Goal: Task Accomplishment & Management: Complete application form

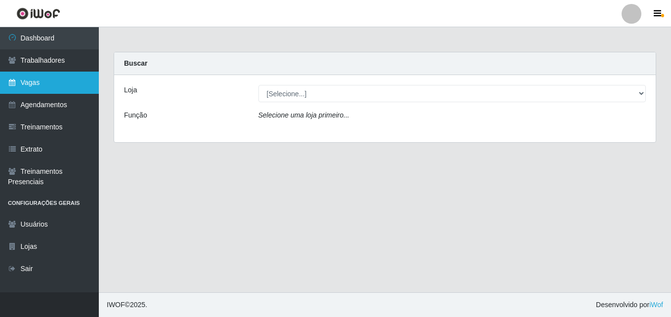
click at [19, 88] on link "Vagas" at bounding box center [49, 83] width 99 height 22
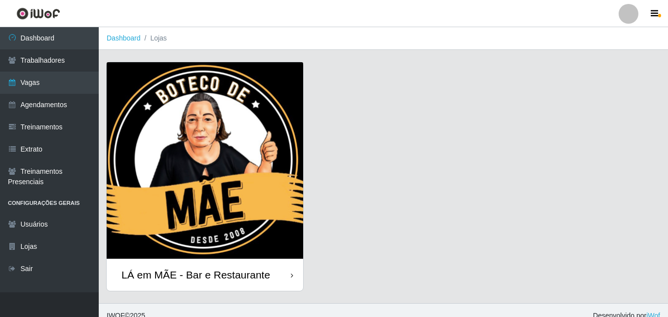
click at [187, 274] on div "LÁ em MÃE - Bar e Restaurante" at bounding box center [196, 275] width 149 height 12
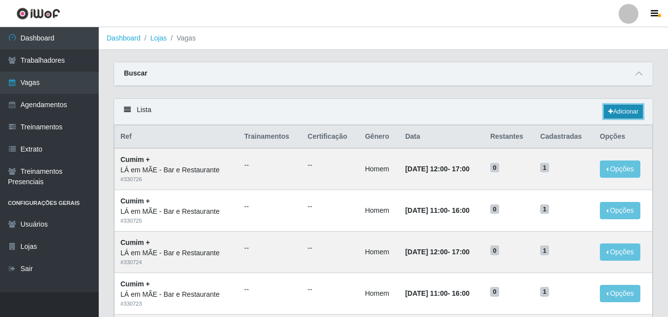
click at [624, 110] on link "Adicionar" at bounding box center [623, 112] width 39 height 14
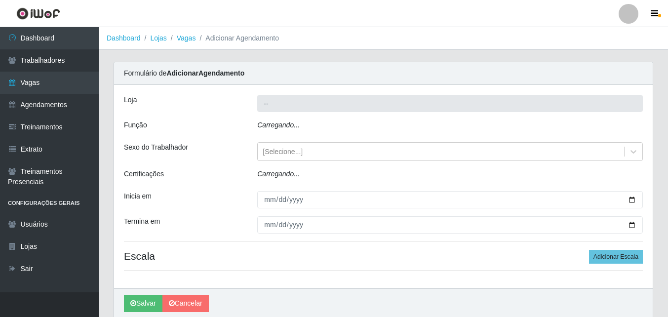
type input "LÁ em MÃE - Bar e Restaurante"
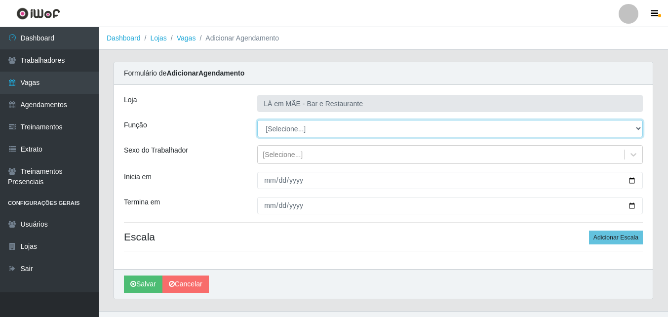
click at [277, 126] on select "[Selecione...] ASG ASG + ASG ++ Auxiliar de Cozinha Auxiliar de Cozinha + Auxil…" at bounding box center [450, 128] width 386 height 17
select select "17"
click at [257, 120] on select "[Selecione...] ASG ASG + ASG ++ Auxiliar de Cozinha Auxiliar de Cozinha + Auxil…" at bounding box center [450, 128] width 386 height 17
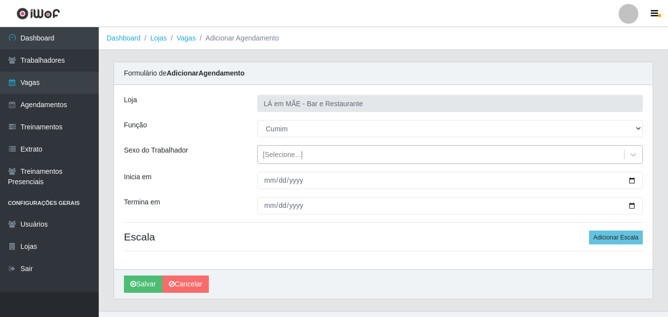
click at [277, 156] on div "[Selecione...]" at bounding box center [283, 155] width 40 height 10
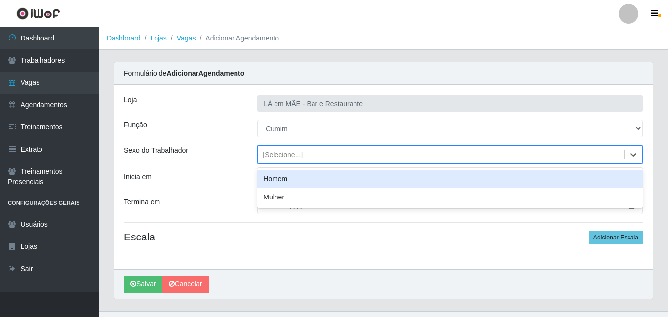
click at [283, 177] on div "Homem" at bounding box center [450, 179] width 386 height 18
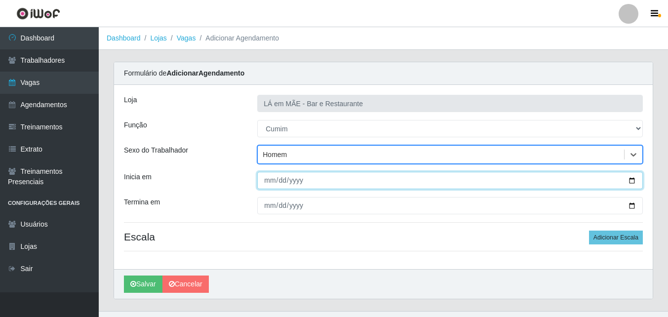
click at [632, 180] on input "Inicia em" at bounding box center [450, 180] width 386 height 17
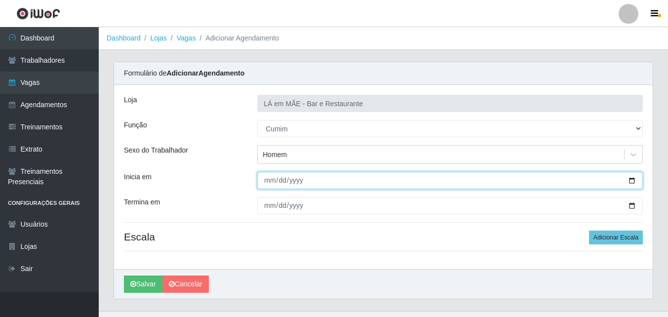
type input "[DATE]"
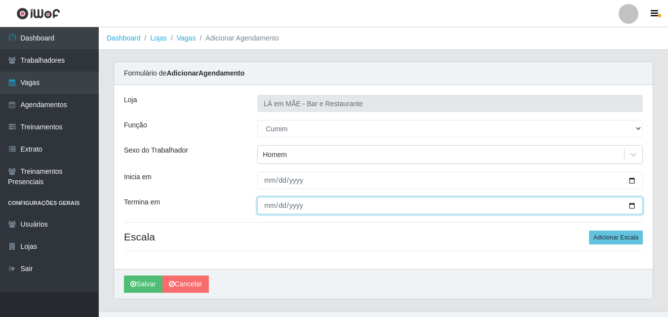
click at [635, 207] on input "Termina em" at bounding box center [450, 205] width 386 height 17
type input "[DATE]"
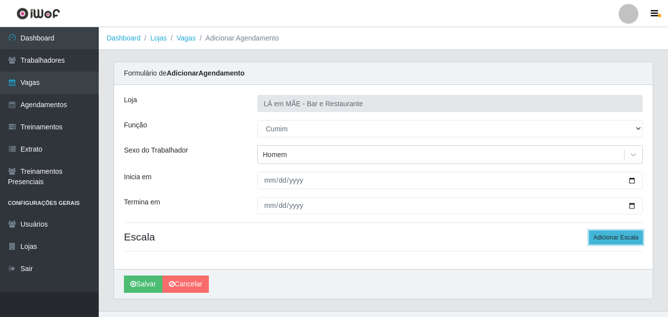
click at [617, 238] on button "Adicionar Escala" at bounding box center [616, 238] width 54 height 14
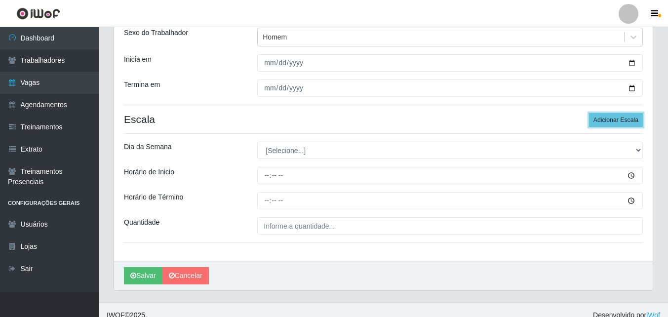
scroll to position [128, 0]
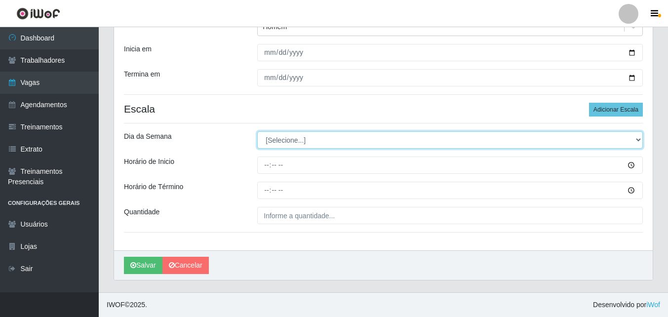
click at [283, 138] on select "[Selecione...] Segunda Terça Quarta Quinta Sexta Sábado Domingo" at bounding box center [450, 139] width 386 height 17
select select "5"
click at [257, 131] on select "[Selecione...] Segunda Terça Quarta Quinta Sexta Sábado Domingo" at bounding box center [450, 139] width 386 height 17
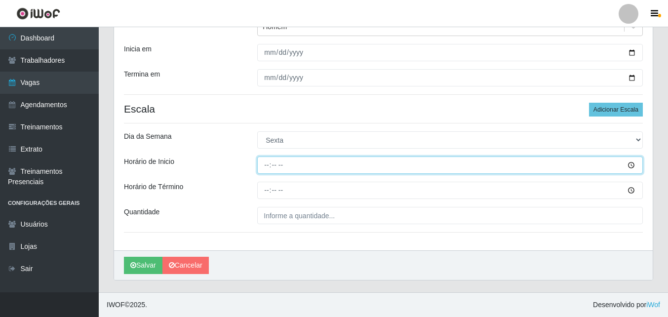
click at [261, 164] on input "Horário de Inicio" at bounding box center [450, 165] width 386 height 17
type input "11:00"
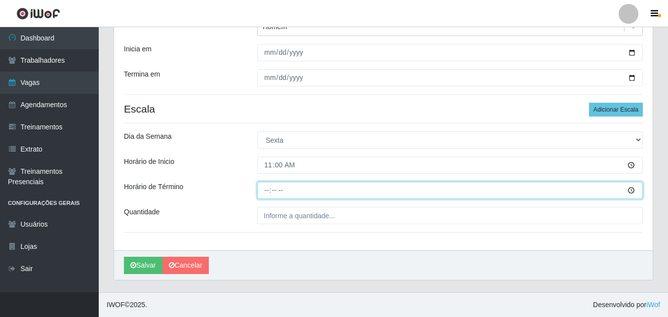
click at [265, 195] on input "Horário de Término" at bounding box center [450, 190] width 386 height 17
type input "16:00"
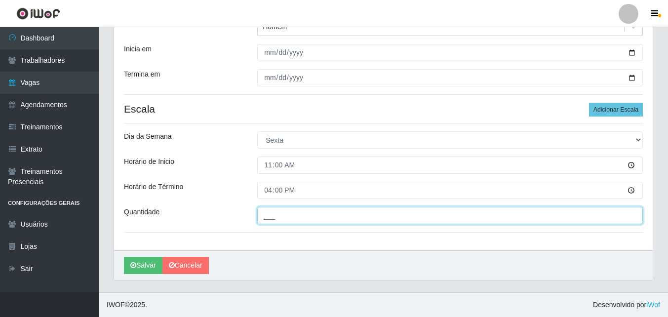
click at [274, 214] on input "___" at bounding box center [450, 215] width 386 height 17
type input "1__"
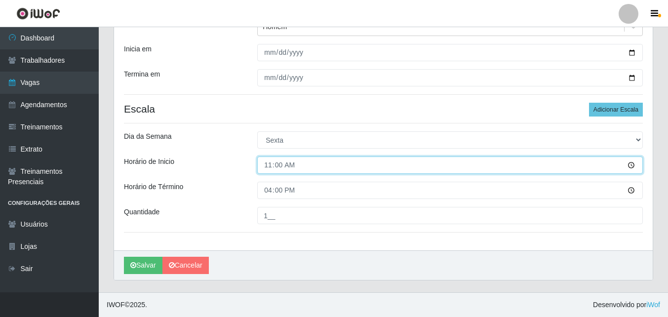
click at [273, 170] on input "11:00" at bounding box center [450, 165] width 386 height 17
type input "11:30"
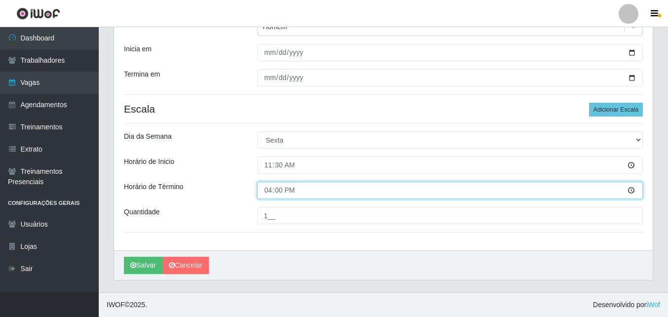
click at [269, 197] on input "16:00" at bounding box center [450, 190] width 386 height 17
type input "16:30"
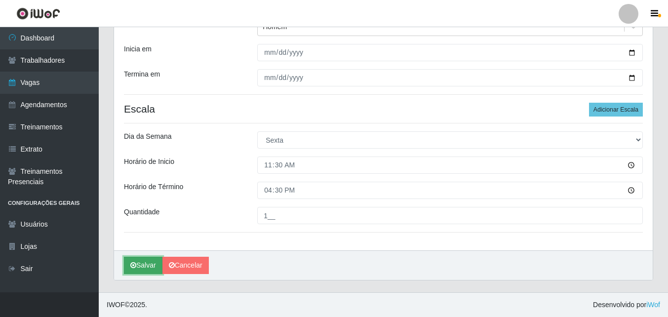
click at [145, 266] on button "Salvar" at bounding box center [143, 265] width 39 height 17
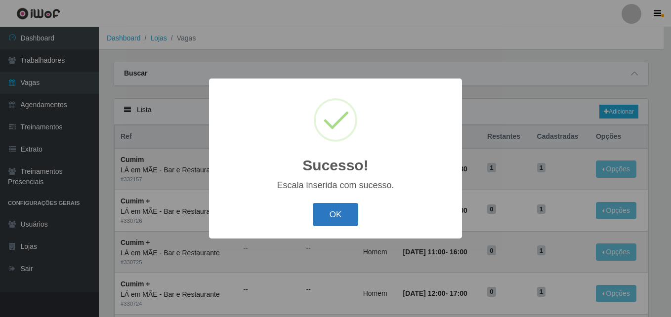
click at [328, 216] on button "OK" at bounding box center [336, 214] width 46 height 23
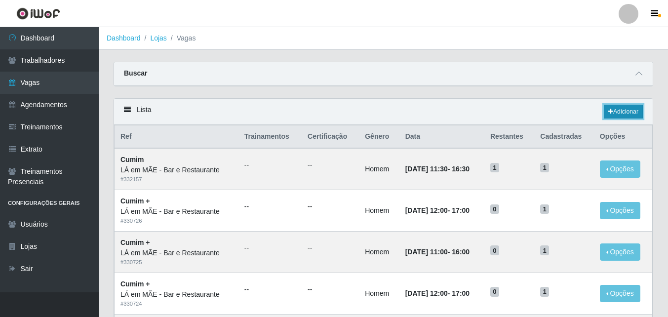
click at [610, 115] on icon at bounding box center [611, 112] width 5 height 6
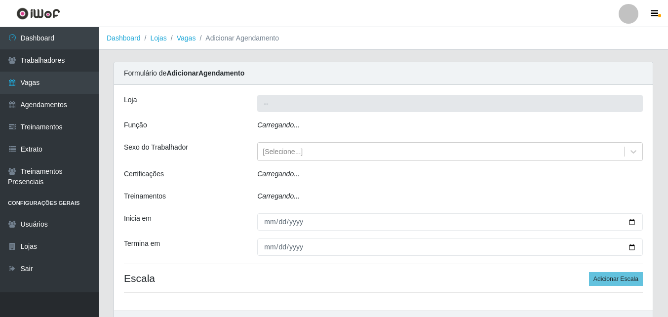
type input "LÁ em MÃE - Bar e Restaurante"
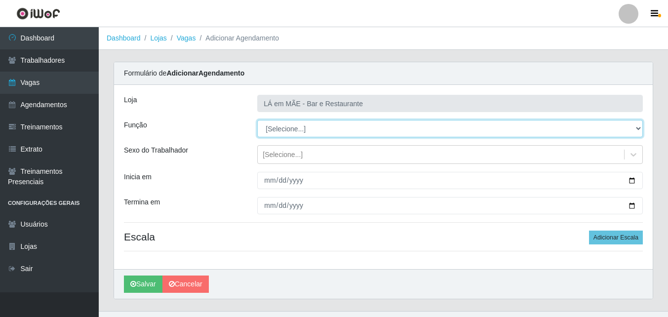
click at [294, 131] on select "[Selecione...] ASG ASG + ASG ++ Auxiliar de Cozinha Auxiliar de Cozinha + Auxil…" at bounding box center [450, 128] width 386 height 17
select select "91"
click at [257, 120] on select "[Selecione...] ASG ASG + ASG ++ Auxiliar de Cozinha Auxiliar de Cozinha + Auxil…" at bounding box center [450, 128] width 386 height 17
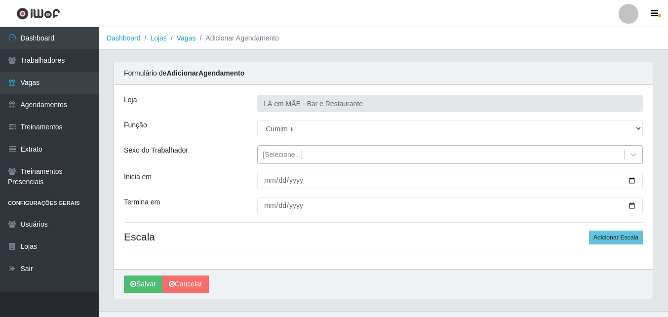
click at [264, 156] on div "[Selecione...]" at bounding box center [283, 155] width 40 height 10
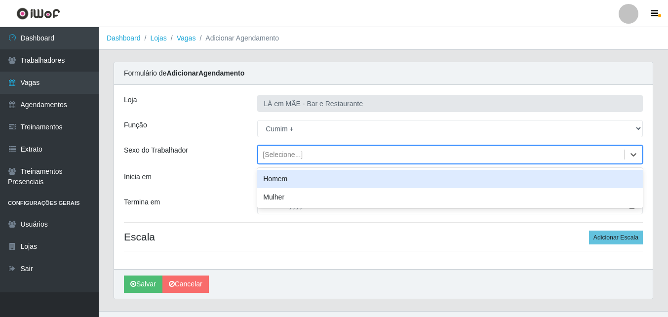
click at [278, 178] on div "Homem" at bounding box center [450, 179] width 386 height 18
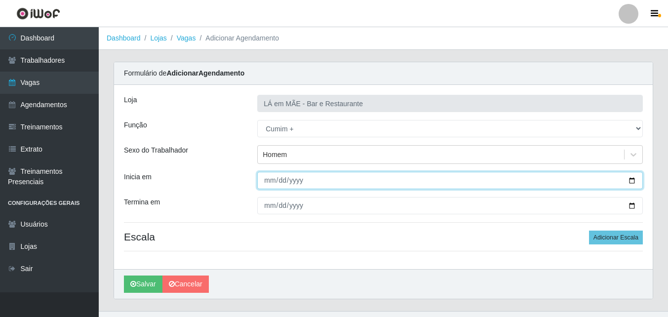
click at [270, 187] on input "Inicia em" at bounding box center [450, 180] width 386 height 17
click at [631, 179] on input "Inicia em" at bounding box center [450, 180] width 386 height 17
type input "[DATE]"
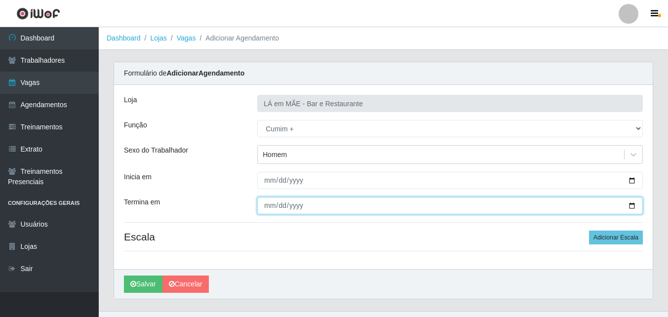
click at [632, 205] on input "Termina em" at bounding box center [450, 205] width 386 height 17
type input "[DATE]"
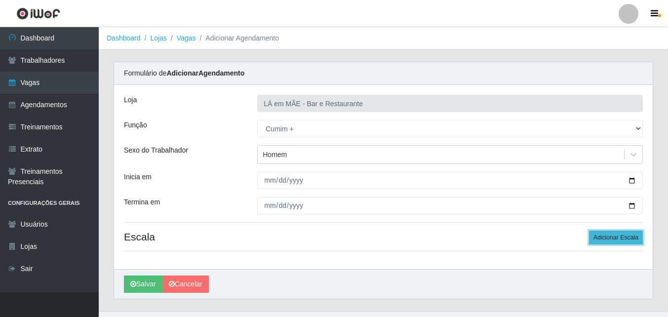
click at [600, 236] on button "Adicionar Escala" at bounding box center [616, 238] width 54 height 14
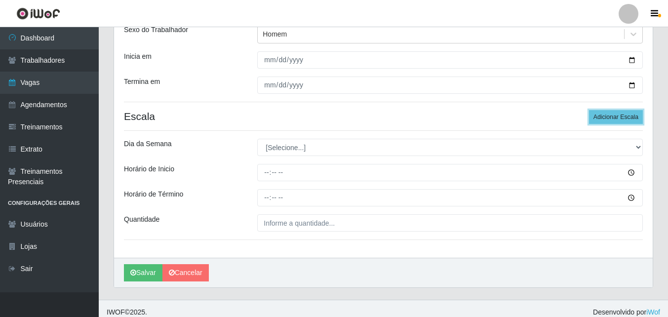
scroll to position [128, 0]
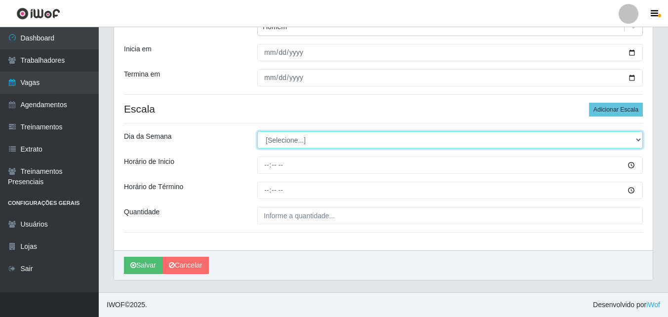
click at [274, 137] on select "[Selecione...] Segunda Terça Quarta Quinta Sexta Sábado Domingo" at bounding box center [450, 139] width 386 height 17
select select "6"
click at [257, 131] on select "[Selecione...] Segunda Terça Quarta Quinta Sexta Sábado Domingo" at bounding box center [450, 139] width 386 height 17
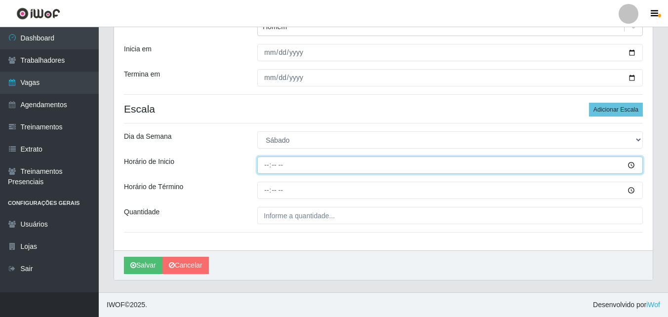
click at [262, 170] on input "Horário de Inicio" at bounding box center [450, 165] width 386 height 17
type input "11:00"
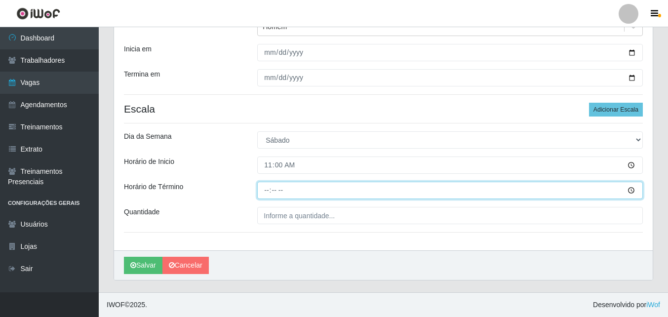
click at [268, 194] on input "Horário de Término" at bounding box center [450, 190] width 386 height 17
type input "16:00"
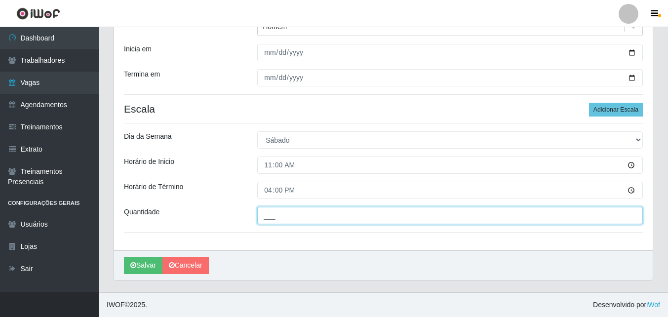
click at [269, 219] on input "___" at bounding box center [450, 215] width 386 height 17
type input "1__"
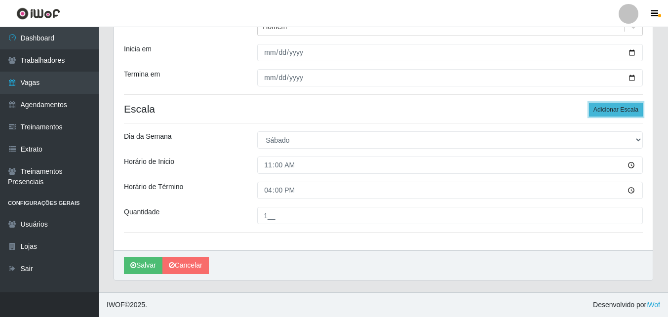
click at [608, 112] on button "Adicionar Escala" at bounding box center [616, 110] width 54 height 14
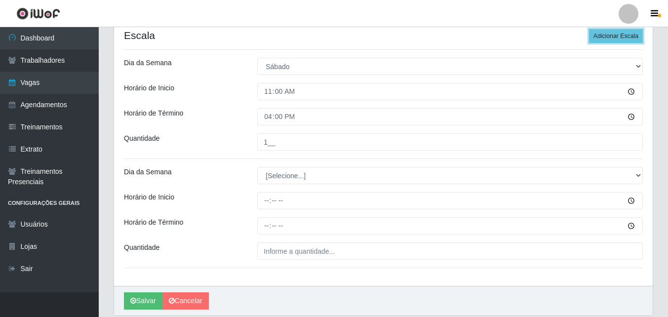
scroll to position [227, 0]
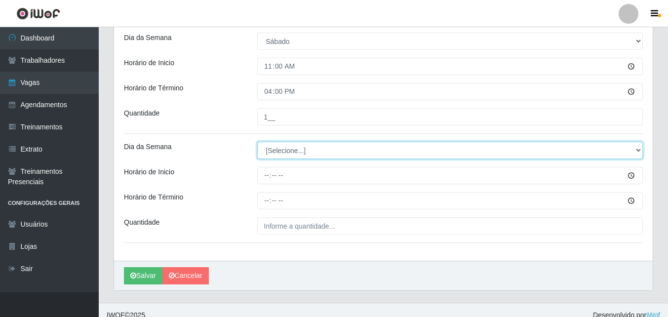
click at [279, 151] on select "[Selecione...] Segunda Terça Quarta Quinta Sexta Sábado Domingo" at bounding box center [450, 150] width 386 height 17
select select "6"
click at [257, 142] on select "[Selecione...] Segunda Terça Quarta Quinta Sexta Sábado Domingo" at bounding box center [450, 150] width 386 height 17
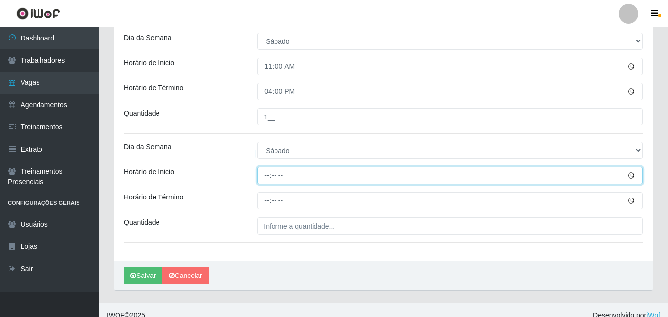
click at [265, 177] on input "Horário de Inicio" at bounding box center [450, 175] width 386 height 17
type input "12:00"
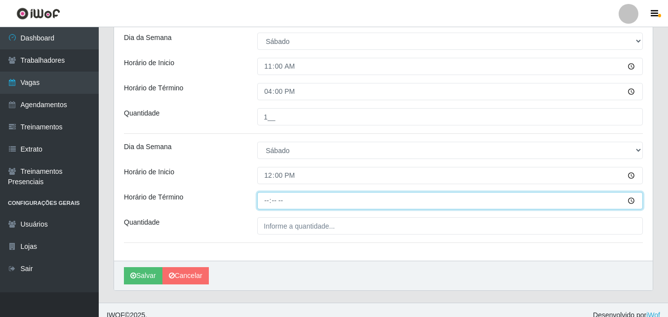
click at [269, 206] on input "Horário de Término" at bounding box center [450, 200] width 386 height 17
type input "17:00"
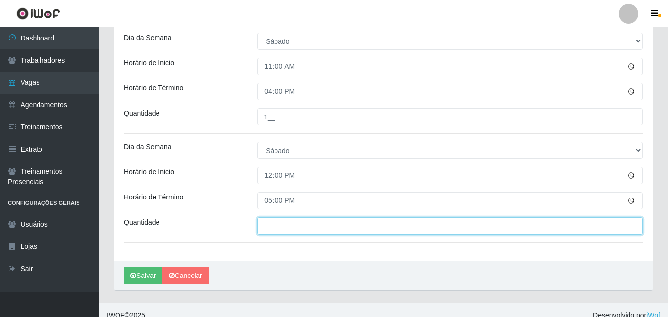
click at [291, 229] on input "___" at bounding box center [450, 225] width 386 height 17
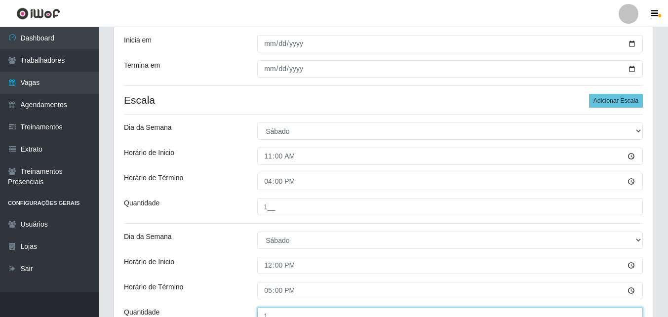
scroll to position [128, 0]
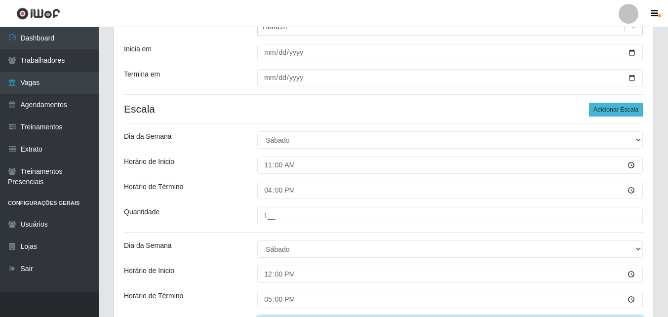
type input "1__"
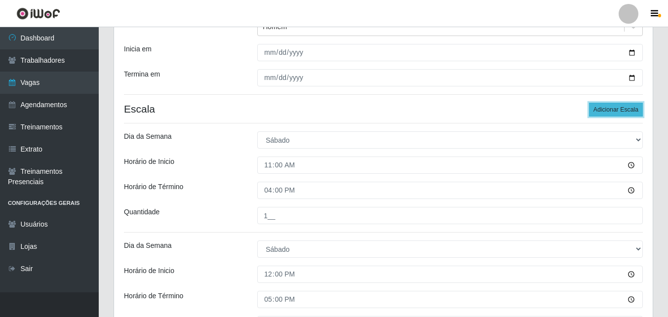
click at [602, 109] on button "Adicionar Escala" at bounding box center [616, 110] width 54 height 14
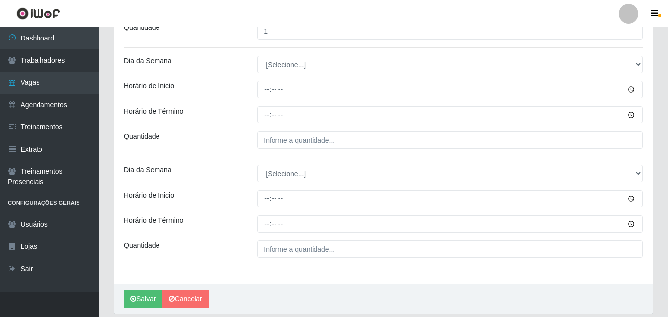
scroll to position [424, 0]
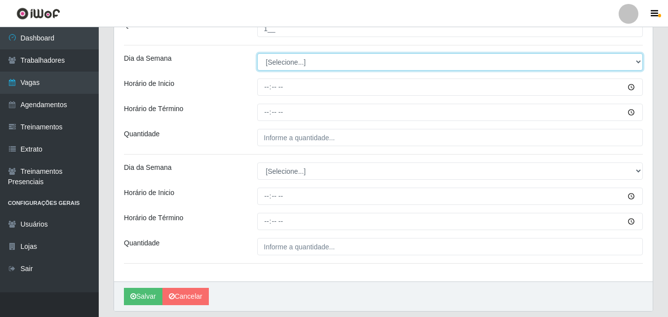
click at [280, 66] on select "[Selecione...] Segunda Terça Quarta Quinta Sexta Sábado Domingo" at bounding box center [450, 61] width 386 height 17
select select "0"
click at [257, 53] on select "[Selecione...] Segunda Terça Quarta Quinta Sexta Sábado Domingo" at bounding box center [450, 61] width 386 height 17
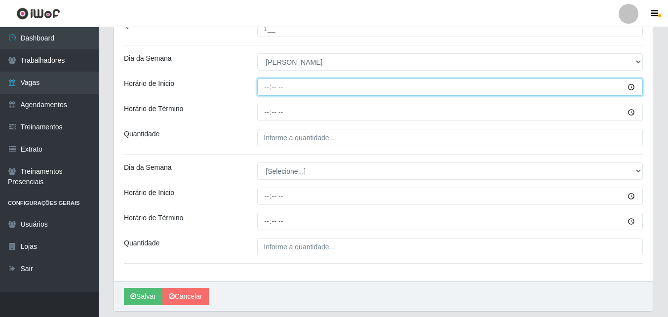
click at [263, 91] on input "Horário de Inicio" at bounding box center [450, 87] width 386 height 17
type input "11:00"
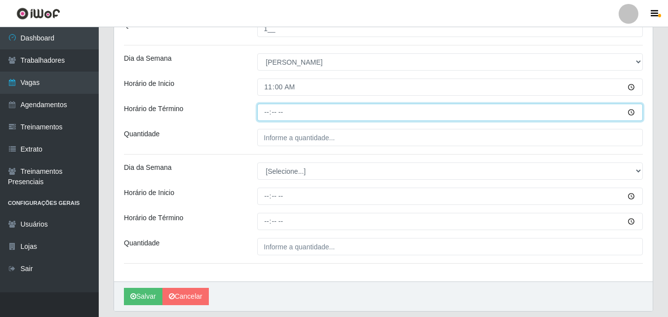
click at [268, 115] on input "Horário de Término" at bounding box center [450, 112] width 386 height 17
type input "16:00"
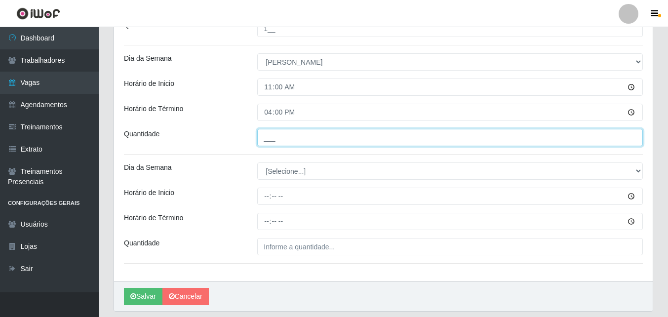
click at [274, 139] on input "___" at bounding box center [450, 137] width 386 height 17
type input "1__"
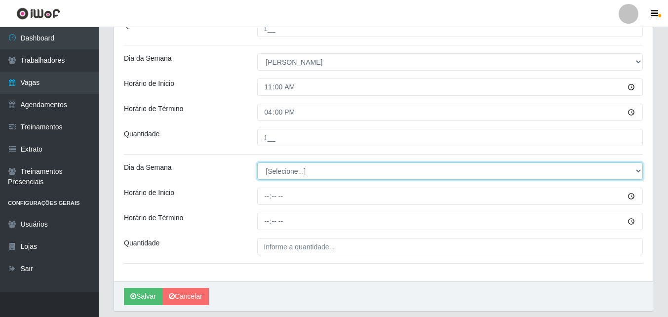
click at [269, 173] on select "[Selecione...] Segunda Terça Quarta Quinta Sexta Sábado Domingo" at bounding box center [450, 171] width 386 height 17
select select "0"
click at [257, 163] on select "[Selecione...] Segunda Terça Quarta Quinta Sexta Sábado Domingo" at bounding box center [450, 171] width 386 height 17
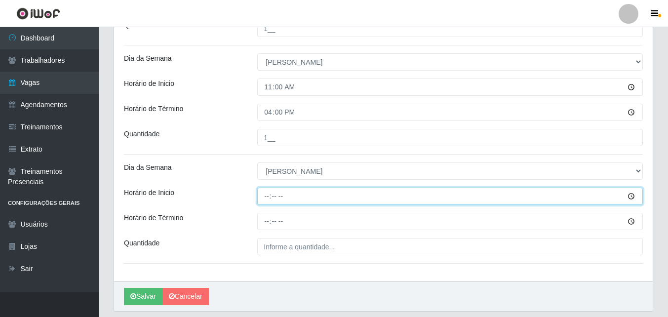
click at [266, 200] on input "Horário de Inicio" at bounding box center [450, 196] width 386 height 17
type input "12:00"
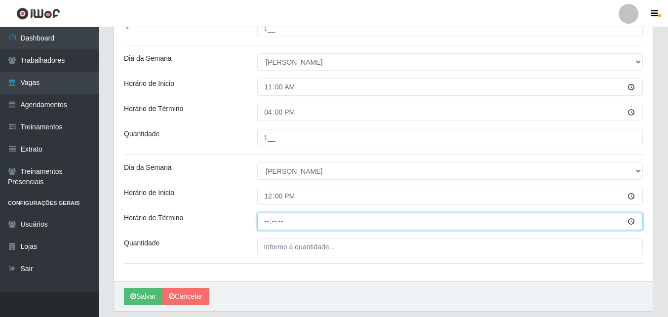
click at [268, 221] on input "Horário de Término" at bounding box center [450, 221] width 386 height 17
type input "17:00"
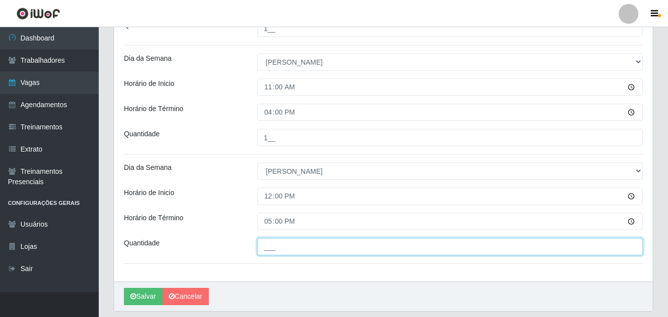
click at [271, 247] on input "___" at bounding box center [450, 246] width 386 height 17
type input "1__"
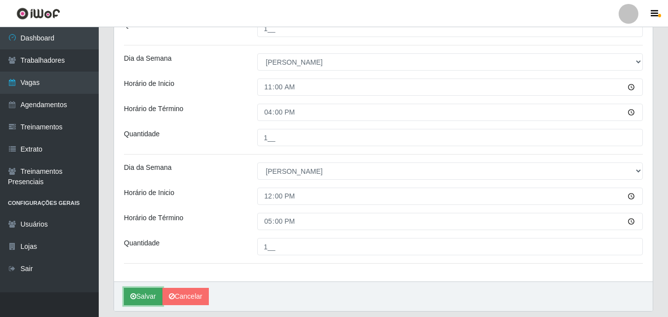
click at [138, 299] on button "Salvar" at bounding box center [143, 296] width 39 height 17
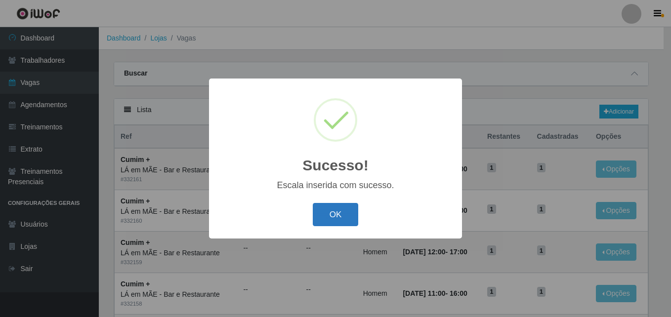
click at [349, 219] on button "OK" at bounding box center [336, 214] width 46 height 23
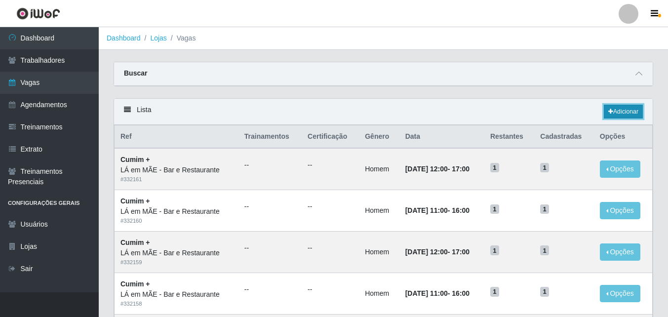
click at [627, 108] on link "Adicionar" at bounding box center [623, 112] width 39 height 14
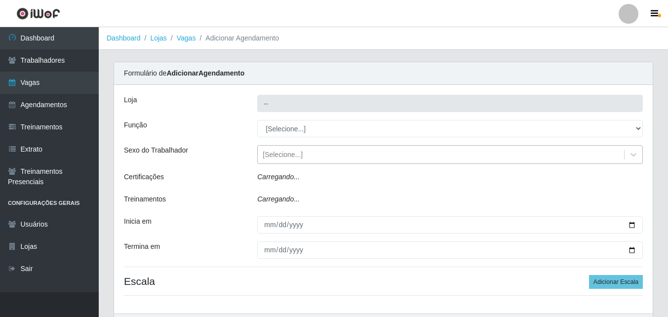
type input "LÁ em MÃE - Bar e Restaurante"
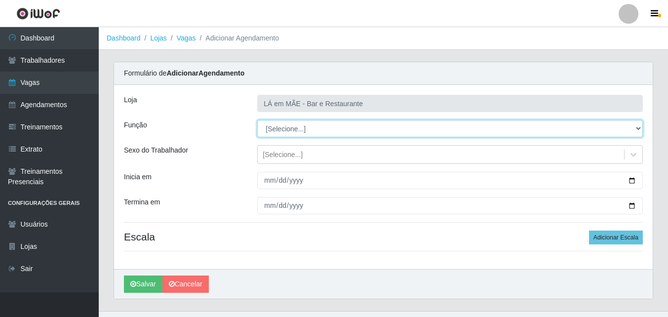
click at [278, 126] on select "[Selecione...] ASG ASG + ASG ++ Auxiliar de Cozinha Auxiliar de Cozinha + Auxil…" at bounding box center [450, 128] width 386 height 17
select select "17"
click at [257, 120] on select "[Selecione...] ASG ASG + ASG ++ Auxiliar de Cozinha Auxiliar de Cozinha + Auxil…" at bounding box center [450, 128] width 386 height 17
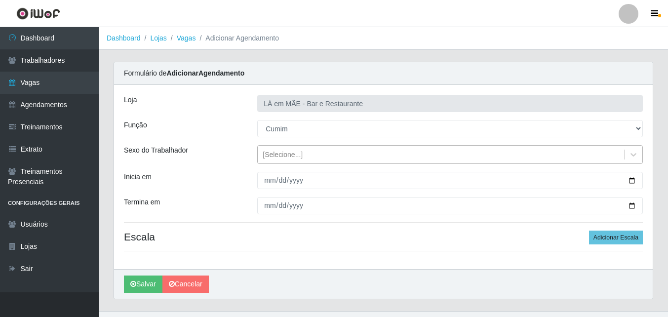
click at [262, 160] on div "[Selecione...]" at bounding box center [441, 155] width 367 height 16
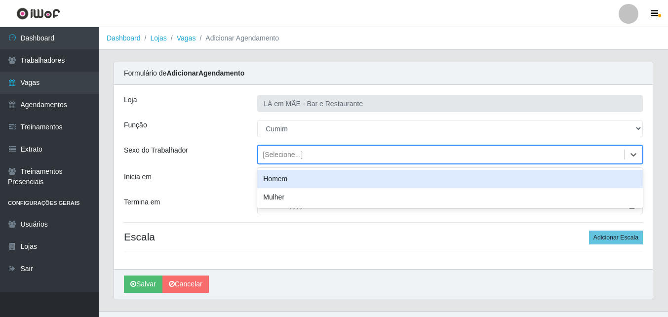
click at [269, 181] on div "Homem" at bounding box center [450, 179] width 386 height 18
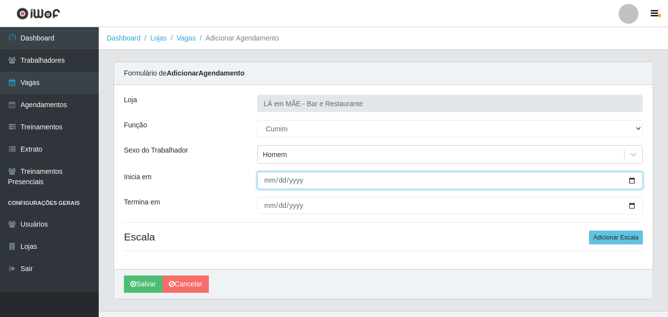
click at [269, 181] on input "Inicia em" at bounding box center [450, 180] width 386 height 17
click at [632, 183] on input "Inicia em" at bounding box center [450, 180] width 386 height 17
type input "[DATE]"
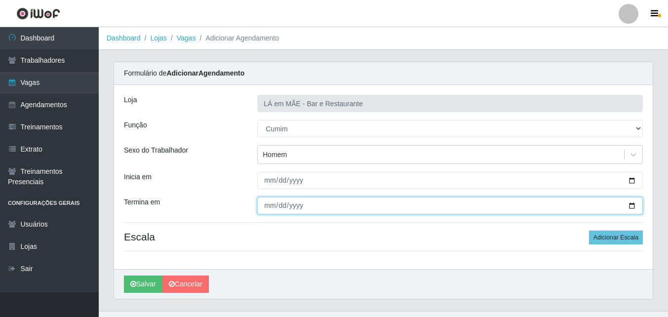
click at [633, 205] on input "Termina em" at bounding box center [450, 205] width 386 height 17
type input "[DATE]"
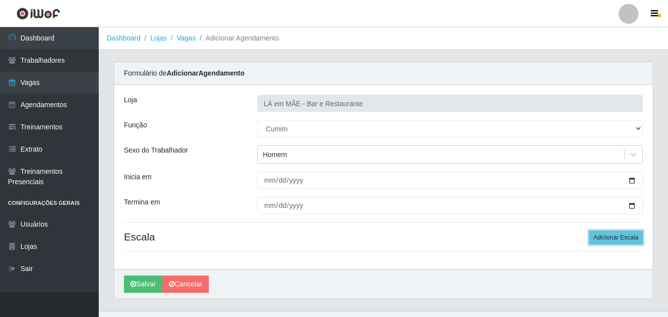
drag, startPoint x: 622, startPoint y: 236, endPoint x: 453, endPoint y: 246, distance: 169.8
click at [619, 237] on button "Adicionar Escala" at bounding box center [616, 238] width 54 height 14
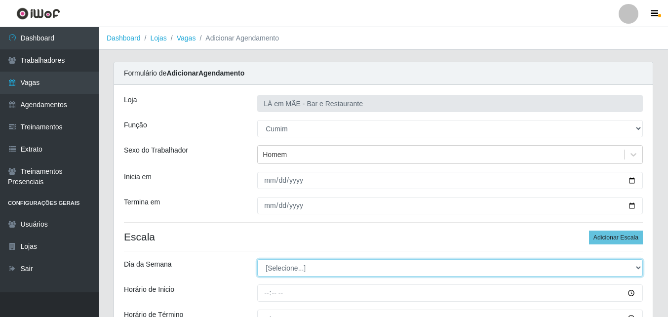
click at [270, 271] on select "[Selecione...] Segunda Terça Quarta Quinta Sexta Sábado Domingo" at bounding box center [450, 267] width 386 height 17
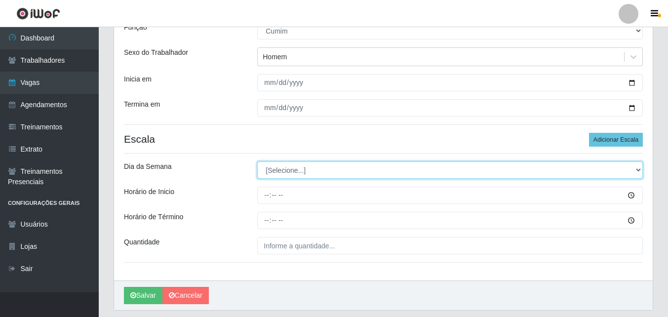
scroll to position [99, 0]
click at [285, 176] on select "[Selecione...] Segunda Terça Quarta Quinta Sexta Sábado Domingo" at bounding box center [450, 169] width 386 height 17
select select "1"
click at [257, 161] on select "[Selecione...] Segunda Terça Quarta Quinta Sexta Sábado Domingo" at bounding box center [450, 169] width 386 height 17
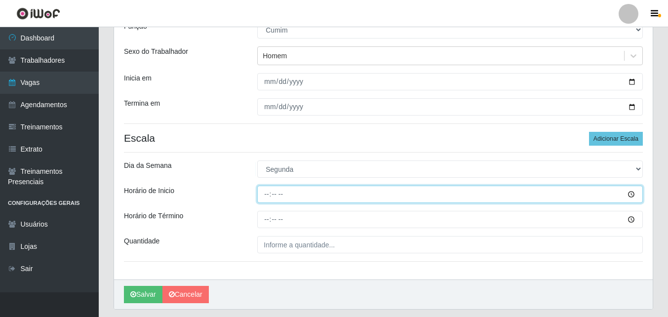
click at [267, 197] on input "Horário de Inicio" at bounding box center [450, 194] width 386 height 17
type input "11:00"
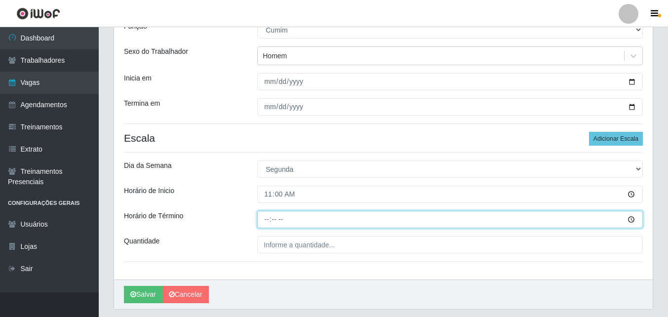
click at [266, 222] on input "Horário de Término" at bounding box center [450, 219] width 386 height 17
type input "16:00"
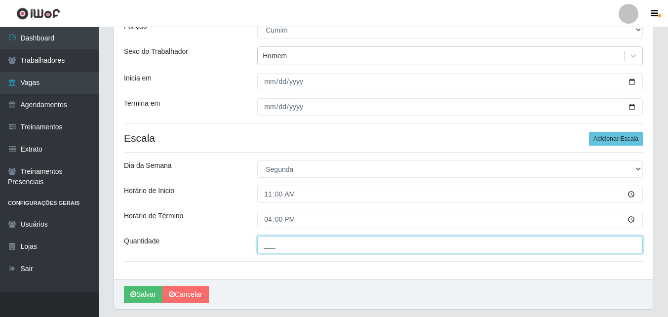
click at [276, 246] on input "___" at bounding box center [450, 244] width 386 height 17
type input "1__"
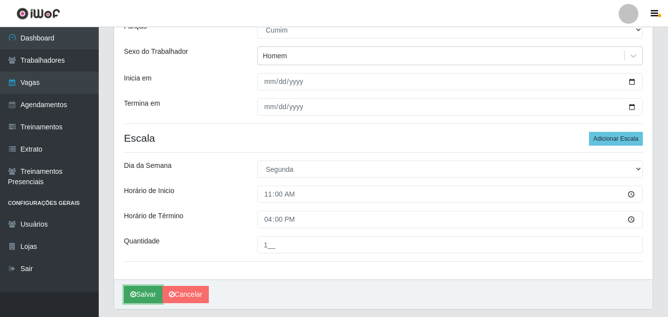
click at [146, 296] on button "Salvar" at bounding box center [143, 294] width 39 height 17
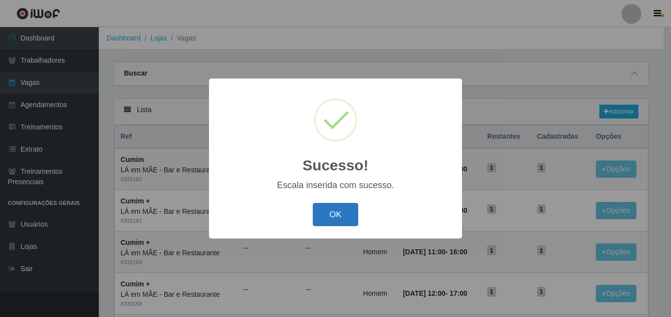
click at [323, 220] on button "OK" at bounding box center [336, 214] width 46 height 23
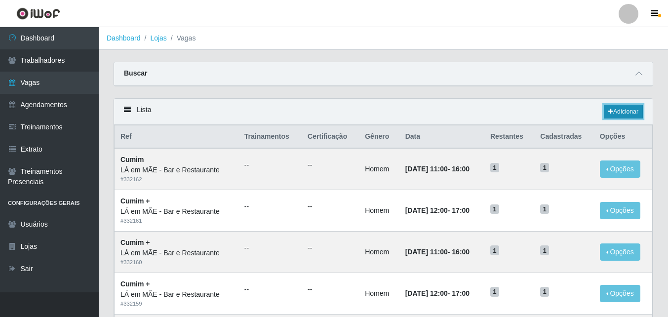
click at [635, 112] on link "Adicionar" at bounding box center [623, 112] width 39 height 14
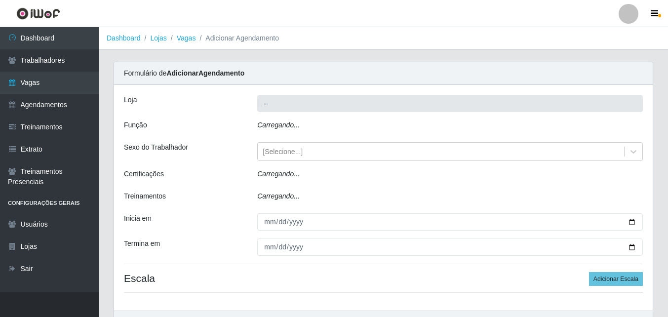
type input "LÁ em MÃE - Bar e Restaurante"
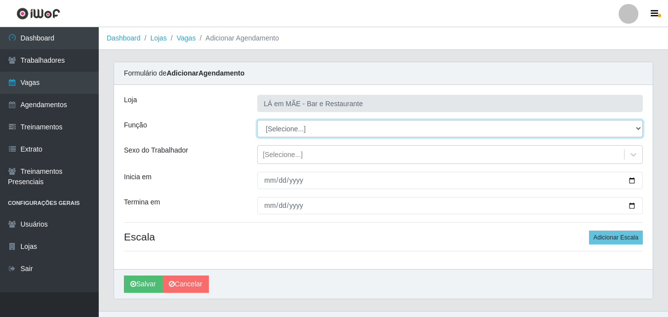
click at [275, 130] on select "[Selecione...] ASG ASG + ASG ++ Auxiliar de Cozinha Auxiliar de Cozinha + Auxil…" at bounding box center [450, 128] width 386 height 17
select select "9"
click at [257, 120] on select "[Selecione...] ASG ASG + ASG ++ Auxiliar de Cozinha Auxiliar de Cozinha + Auxil…" at bounding box center [450, 128] width 386 height 17
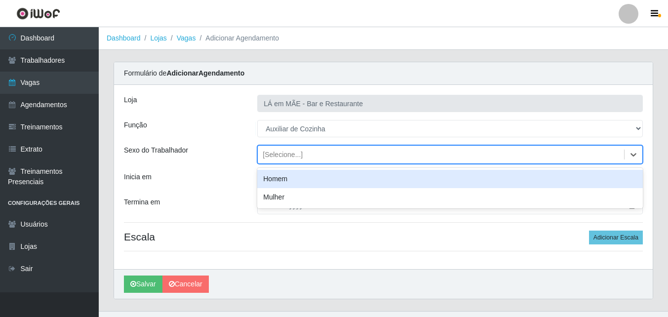
click at [284, 159] on div "[Selecione...]" at bounding box center [283, 155] width 40 height 10
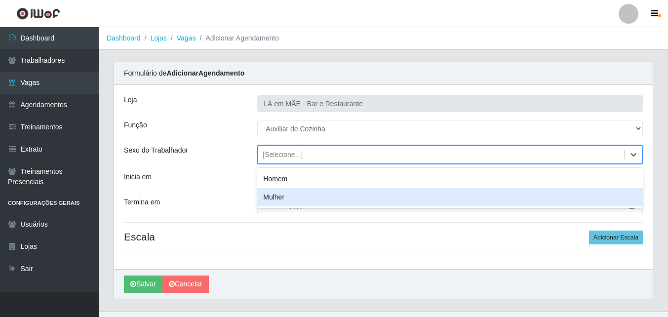
click at [284, 246] on div "Loja LÁ em MÃE - Bar e Restaurante Função [Selecione...] ASG ASG + ASG ++ Auxil…" at bounding box center [383, 177] width 539 height 184
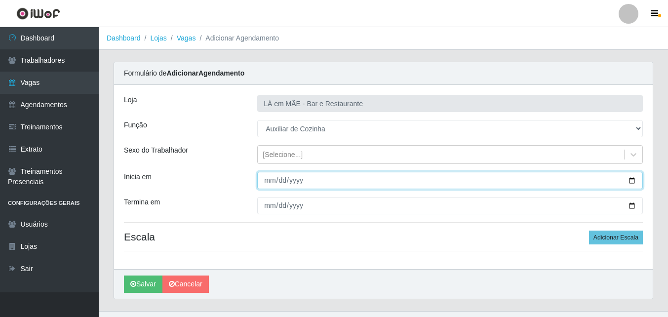
click at [633, 180] on input "Inicia em" at bounding box center [450, 180] width 386 height 17
type input "[DATE]"
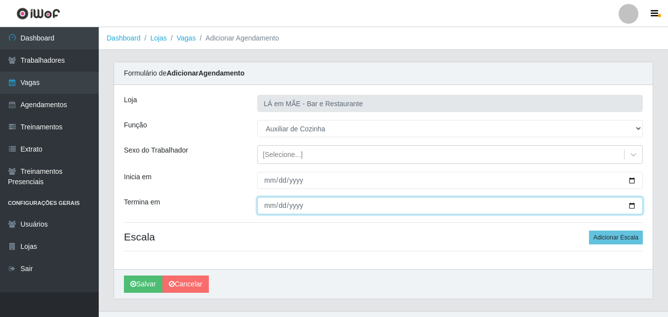
click at [631, 204] on input "Termina em" at bounding box center [450, 205] width 386 height 17
type input "[DATE]"
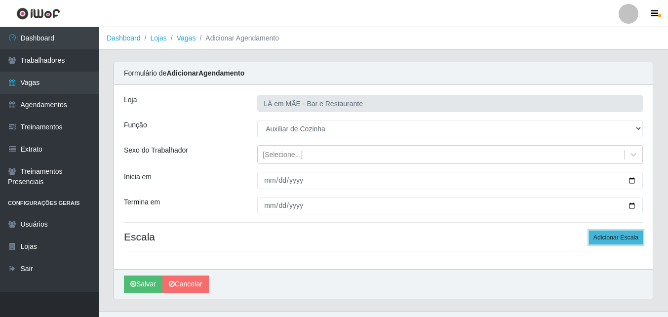
click at [608, 237] on button "Adicionar Escala" at bounding box center [616, 238] width 54 height 14
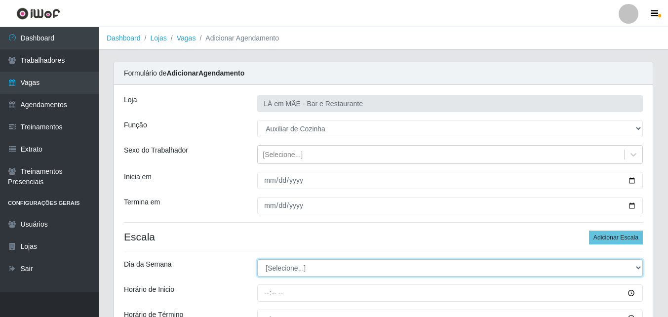
click at [287, 267] on select "[Selecione...] Segunda Terça Quarta Quinta Sexta Sábado Domingo" at bounding box center [450, 267] width 386 height 17
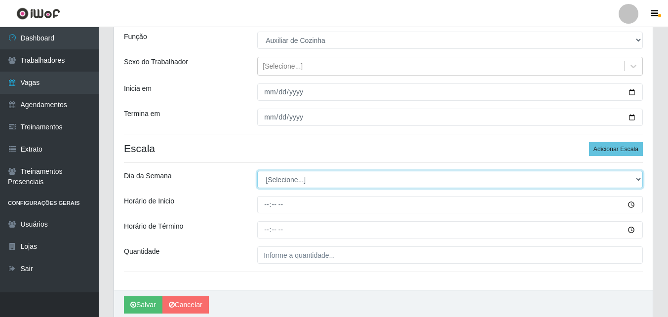
scroll to position [99, 0]
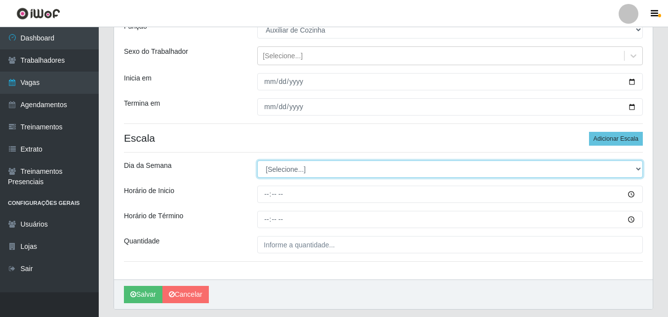
click at [284, 167] on select "[Selecione...] Segunda Terça Quarta Quinta Sexta Sábado Domingo" at bounding box center [450, 169] width 386 height 17
select select "1"
click at [257, 161] on select "[Selecione...] Segunda Terça Quarta Quinta Sexta Sábado Domingo" at bounding box center [450, 169] width 386 height 17
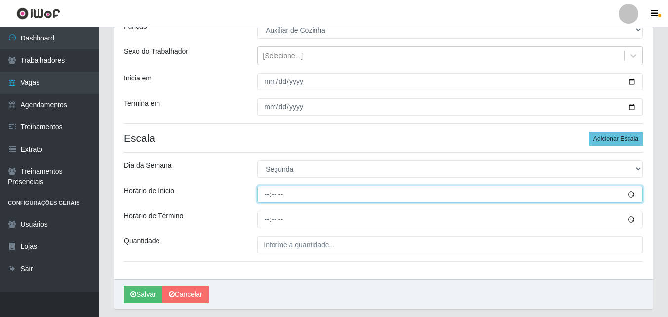
click at [266, 200] on input "Horário de Inicio" at bounding box center [450, 194] width 386 height 17
type input "11:00"
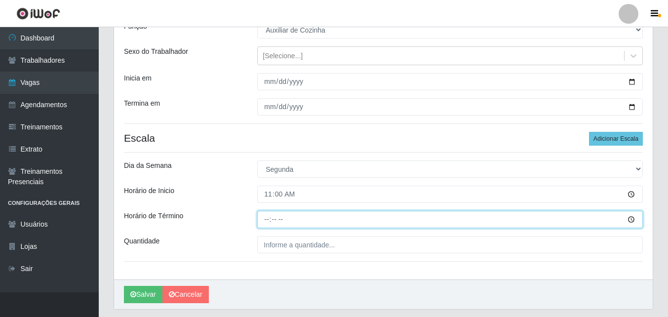
click at [267, 226] on input "Horário de Término" at bounding box center [450, 219] width 386 height 17
type input "17:00"
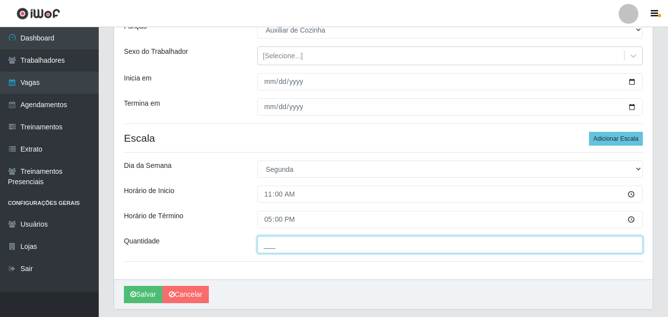
drag, startPoint x: 274, startPoint y: 248, endPoint x: 280, endPoint y: 246, distance: 5.8
click at [279, 247] on input "___" at bounding box center [450, 244] width 386 height 17
type input "1__"
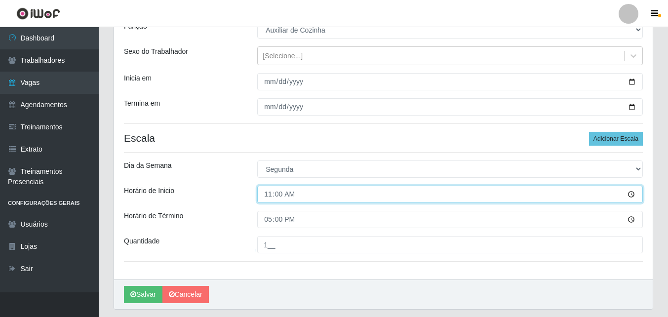
click at [268, 198] on input "11:00" at bounding box center [450, 194] width 386 height 17
type input "11:30"
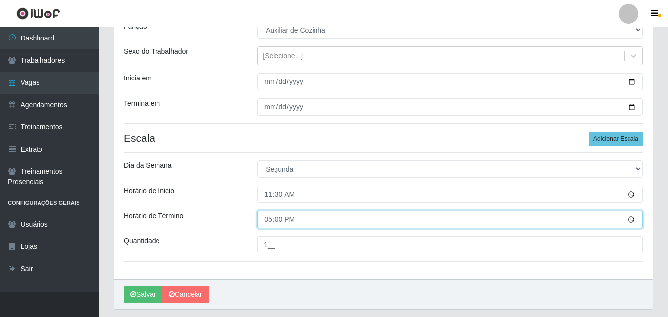
click at [269, 220] on input "17:00" at bounding box center [450, 219] width 386 height 17
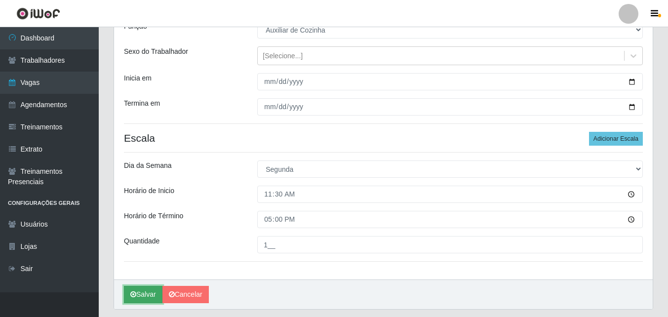
click at [145, 294] on button "Salvar" at bounding box center [143, 294] width 39 height 17
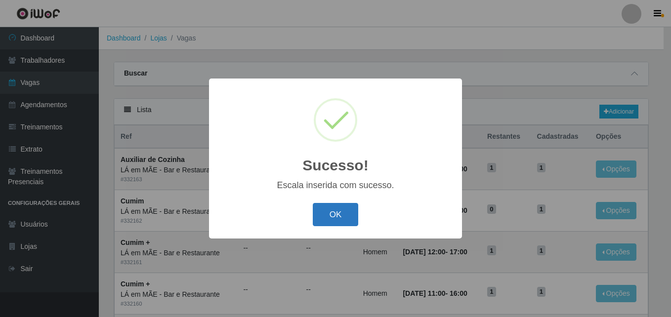
click at [341, 212] on button "OK" at bounding box center [336, 214] width 46 height 23
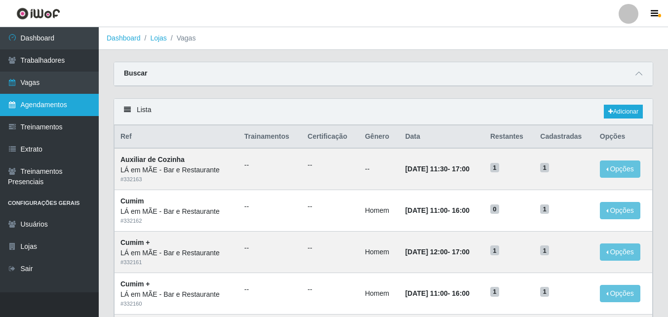
click at [35, 105] on link "Agendamentos" at bounding box center [49, 105] width 99 height 22
